Goal: Book appointment/travel/reservation

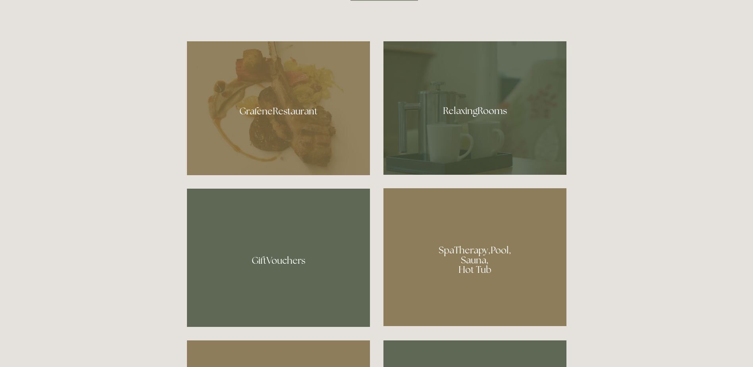
scroll to position [516, 0]
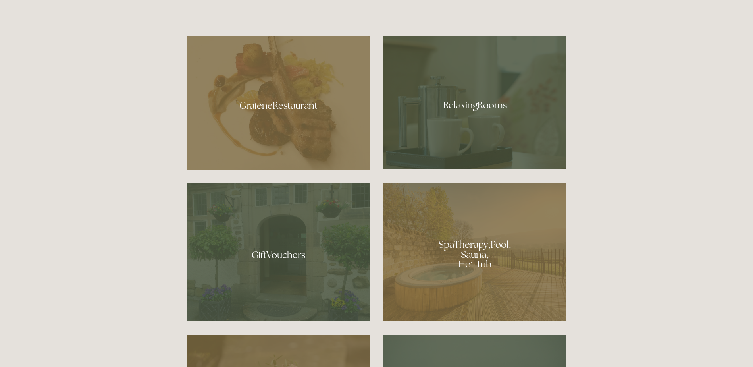
click at [286, 104] on div at bounding box center [278, 103] width 183 height 134
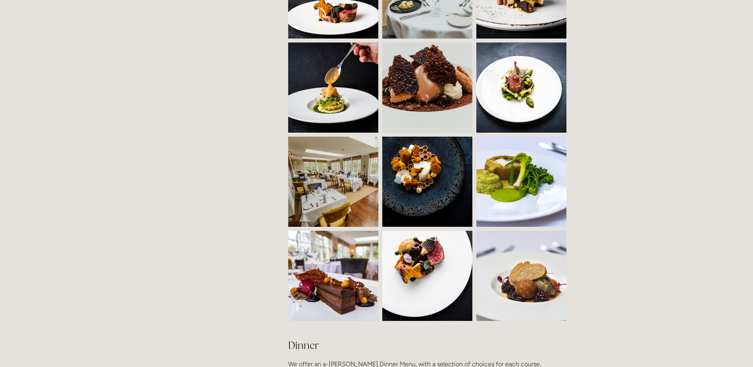
scroll to position [635, 0]
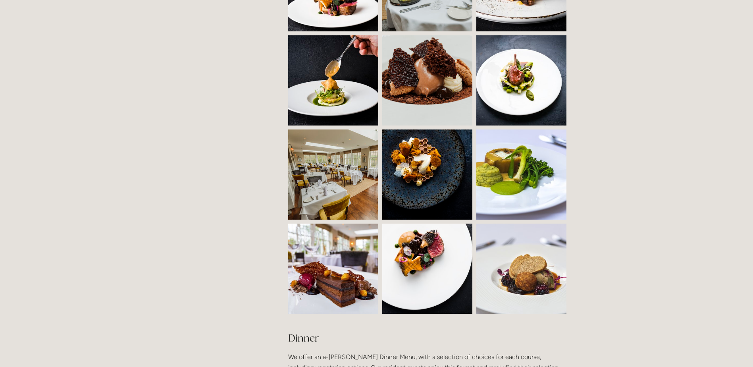
click at [313, 164] on img at bounding box center [355, 174] width 135 height 90
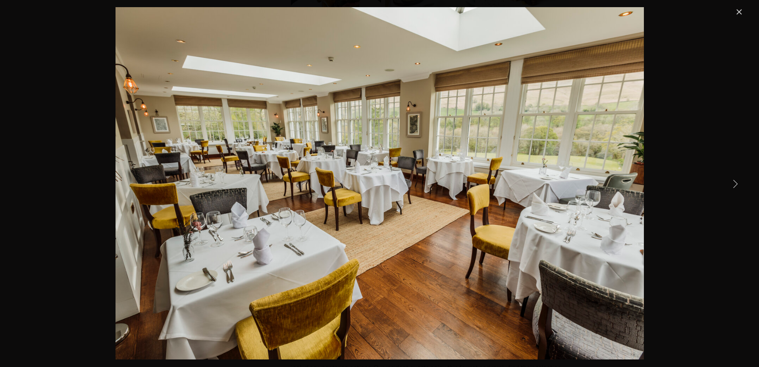
click at [736, 11] on link "Close" at bounding box center [739, 12] width 10 height 10
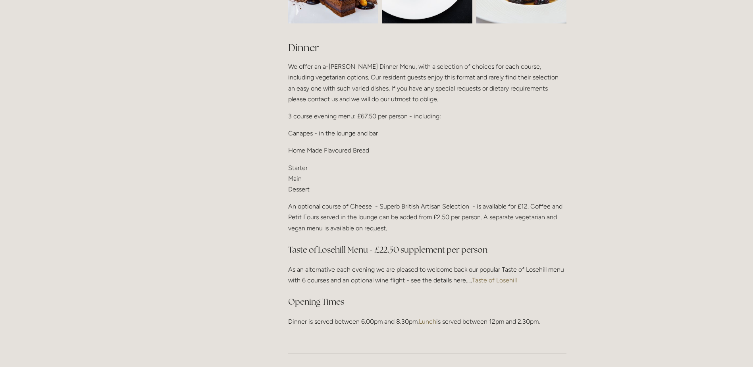
scroll to position [953, 0]
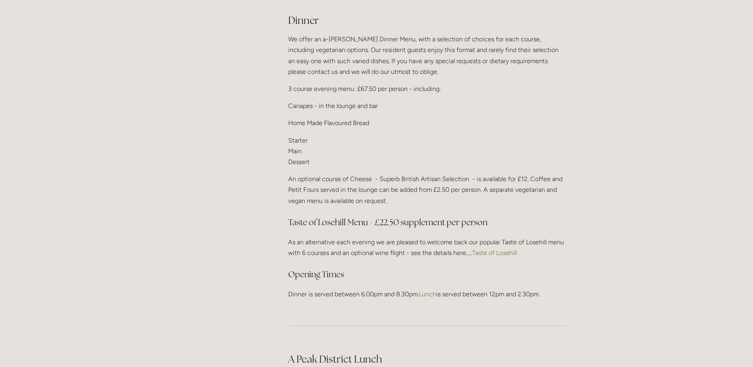
click at [479, 249] on link "Taste of Losehill" at bounding box center [494, 253] width 45 height 8
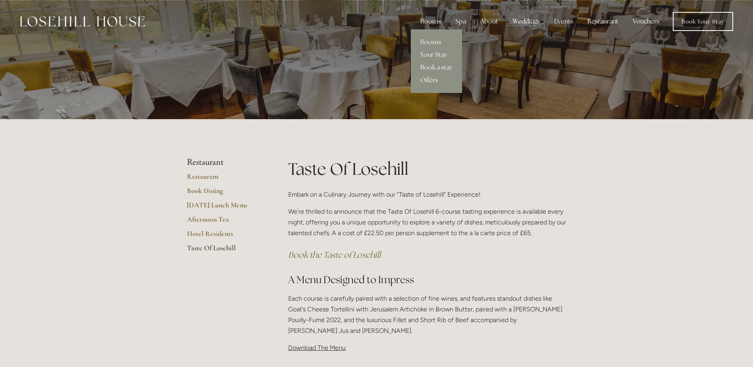
click at [435, 39] on link "Rooms" at bounding box center [436, 42] width 51 height 13
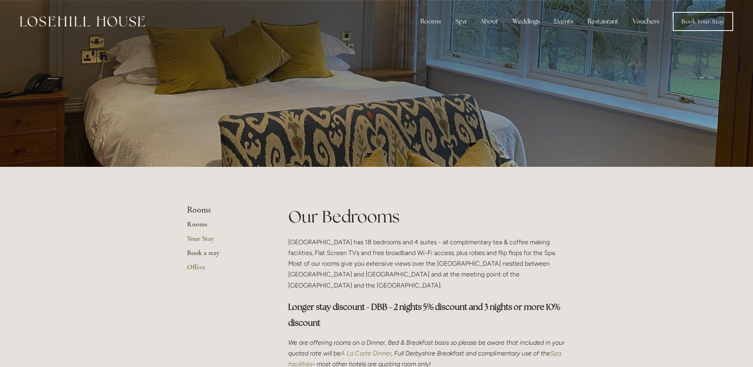
click at [204, 251] on link "Book a stay" at bounding box center [225, 255] width 76 height 14
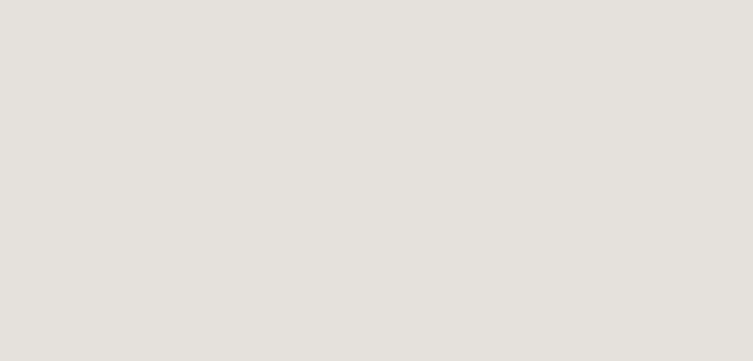
scroll to position [556, 0]
